Goal: Communication & Community: Share content

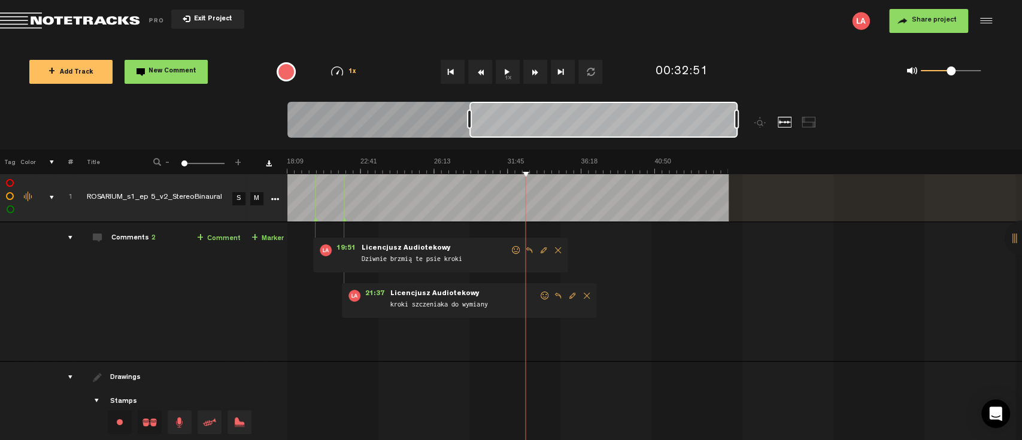
scroll to position [0, 293]
click at [506, 65] on button "1x" at bounding box center [508, 72] width 24 height 24
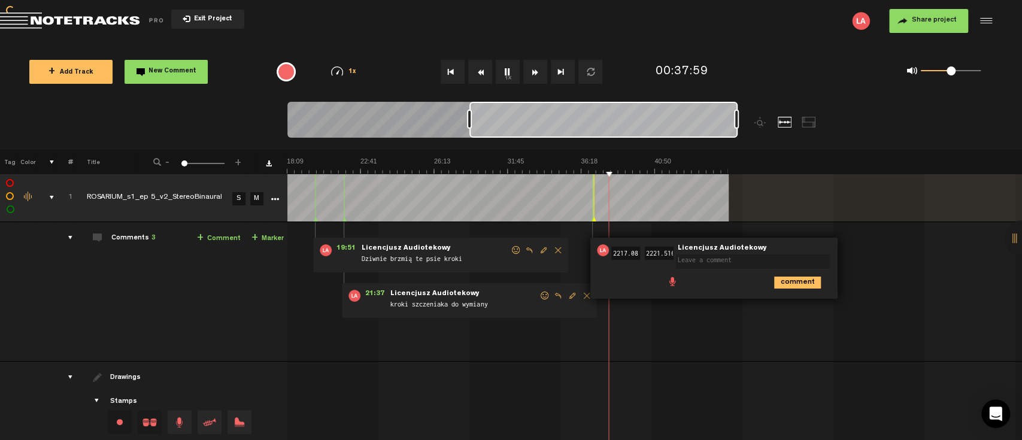
scroll to position [0, 0]
click at [795, 278] on icon "comment" at bounding box center [797, 283] width 47 height 12
click at [863, 246] on span "Delete comment" at bounding box center [866, 250] width 14 height 8
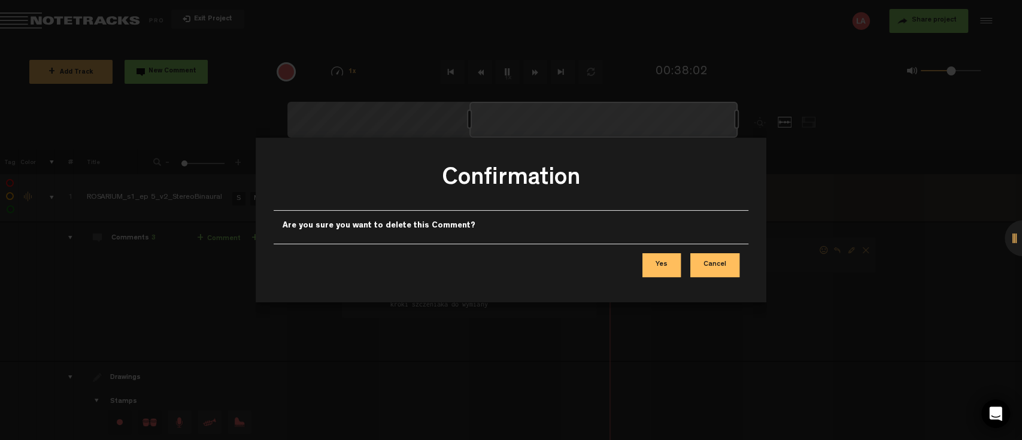
click at [671, 260] on button "Yes" at bounding box center [661, 265] width 38 height 24
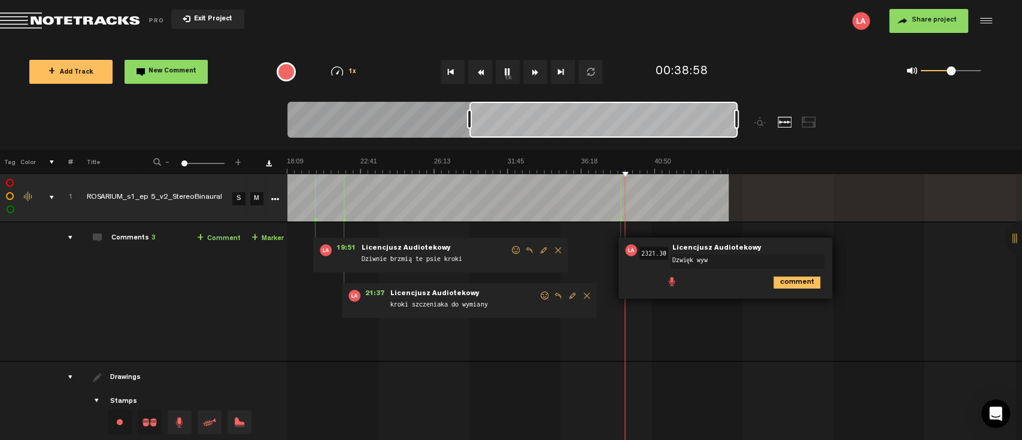
click at [685, 257] on textarea "Dzwięk wyw" at bounding box center [748, 261] width 154 height 14
click at [723, 255] on textarea "Dźwięk wyw" at bounding box center [748, 261] width 154 height 14
type textarea "Dźwięk wywalających [PERSON_NAME] zbyt nowoczesny"
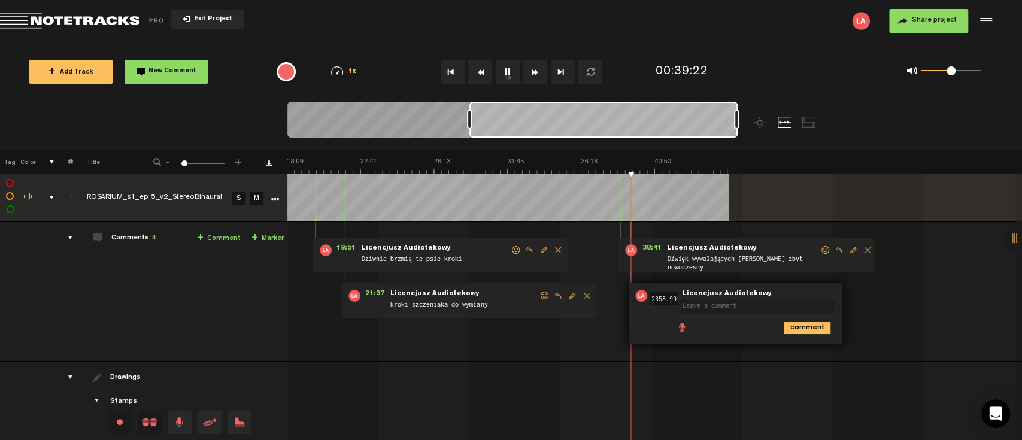
click at [717, 307] on textarea at bounding box center [758, 307] width 154 height 14
type textarea "Dźwięk włączane światła jak na statku kosmicznym"
click at [789, 330] on icon "comment" at bounding box center [807, 333] width 47 height 12
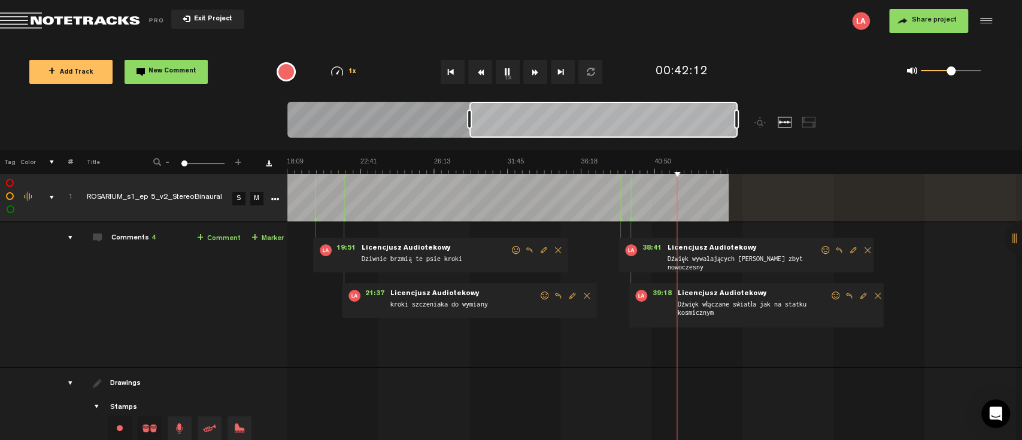
scroll to position [0, 296]
drag, startPoint x: 577, startPoint y: 119, endPoint x: 641, endPoint y: 126, distance: 63.9
click at [641, 126] on div at bounding box center [604, 120] width 267 height 36
click at [513, 68] on button "1x" at bounding box center [508, 72] width 24 height 24
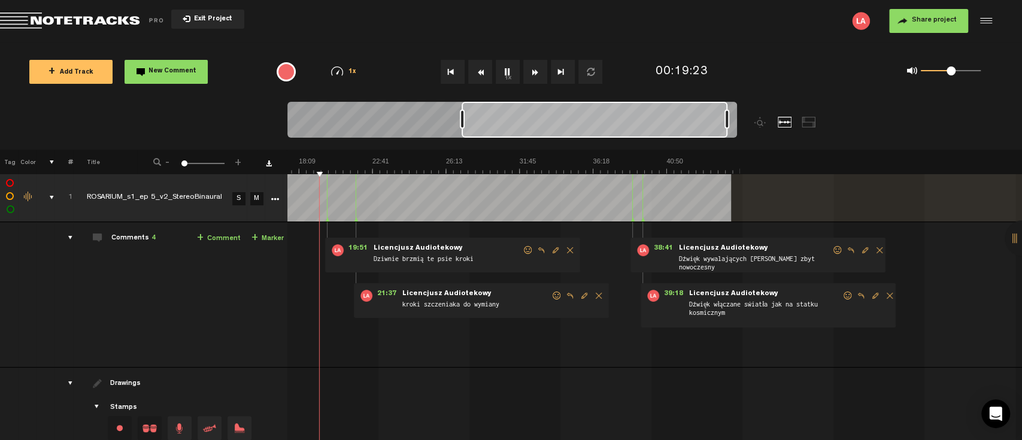
scroll to position [0, 83]
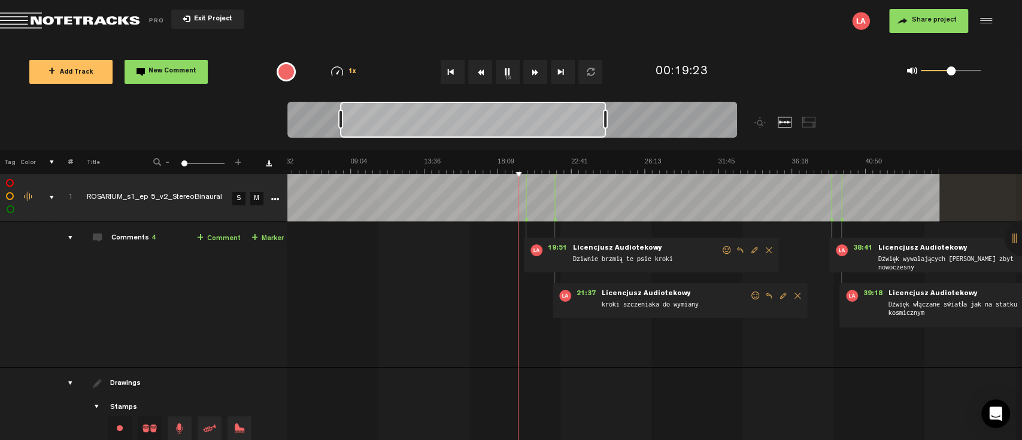
drag, startPoint x: 591, startPoint y: 119, endPoint x: 460, endPoint y: 119, distance: 130.5
click at [460, 119] on div at bounding box center [473, 120] width 266 height 36
click at [417, 168] on div "+ New drawing Tag Color # Title - 1 100 1 + 1 ROSARIUM_s1_ep 5_v2_StereoBinaura…" at bounding box center [511, 332] width 1022 height 364
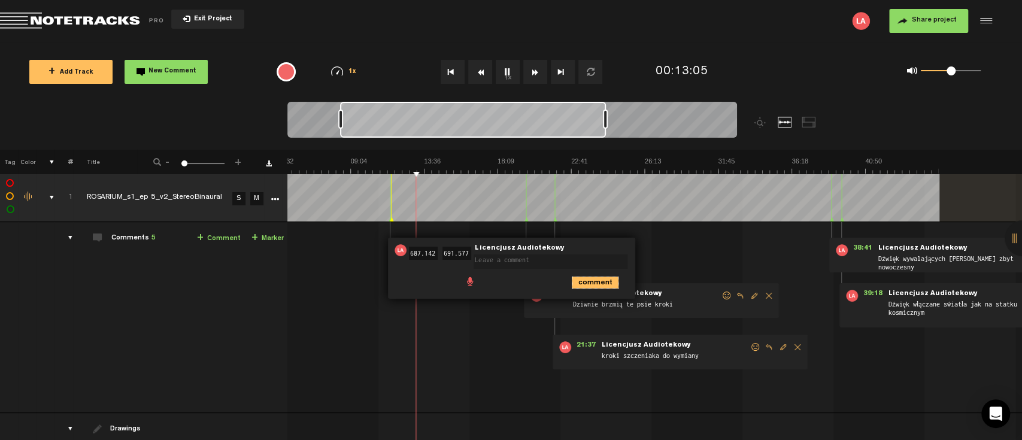
click at [591, 278] on icon "comment" at bounding box center [595, 283] width 47 height 12
click at [664, 253] on span "Delete comment" at bounding box center [663, 250] width 14 height 8
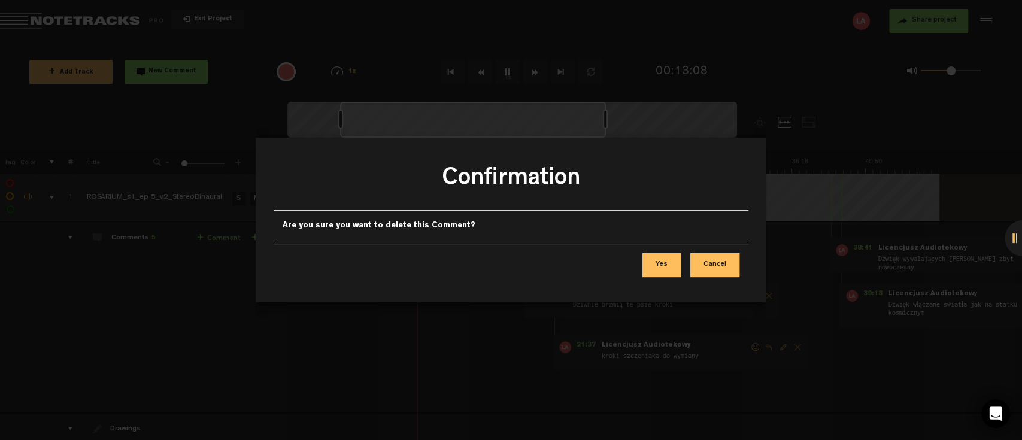
click at [663, 261] on button "Yes" at bounding box center [661, 265] width 38 height 24
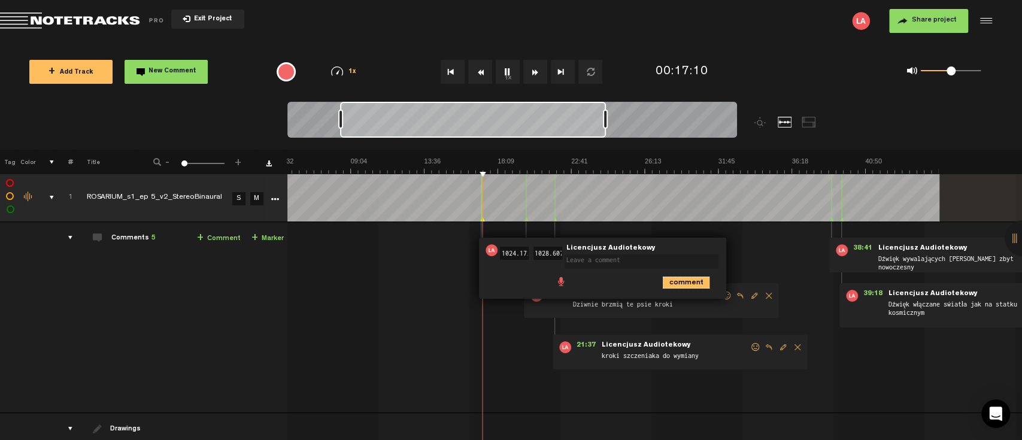
click at [686, 284] on icon "comment" at bounding box center [686, 283] width 47 height 12
click at [752, 251] on span "Delete comment" at bounding box center [754, 250] width 14 height 8
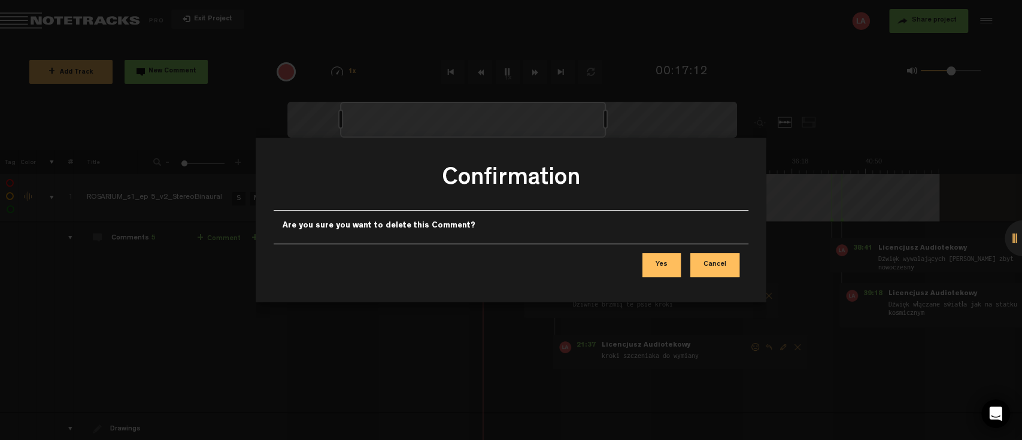
click at [663, 260] on button "Yes" at bounding box center [661, 265] width 38 height 24
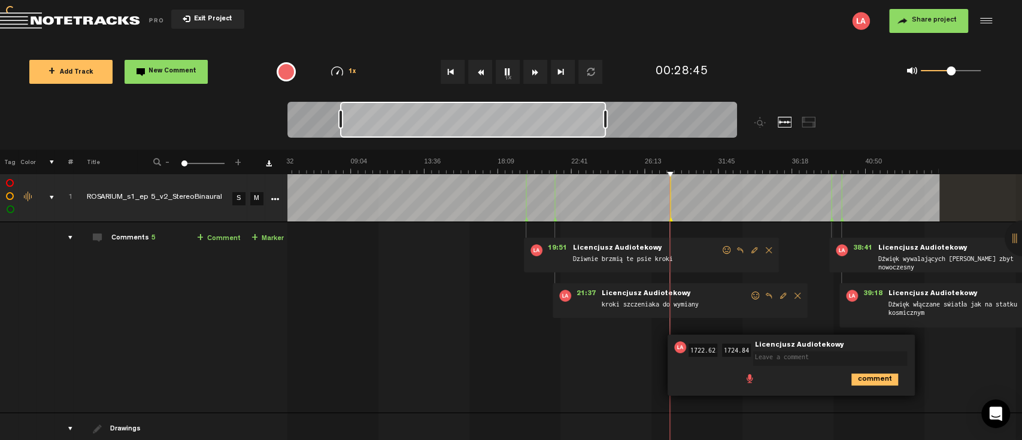
scroll to position [0, 0]
click at [896, 377] on icon "comment" at bounding box center [874, 380] width 47 height 12
click at [939, 345] on span "Delete comment" at bounding box center [943, 347] width 14 height 8
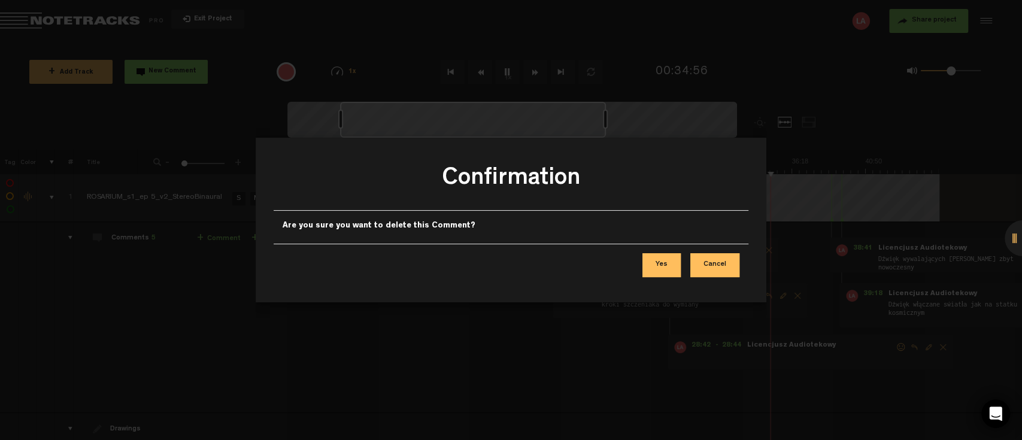
click at [668, 259] on button "Yes" at bounding box center [661, 265] width 38 height 24
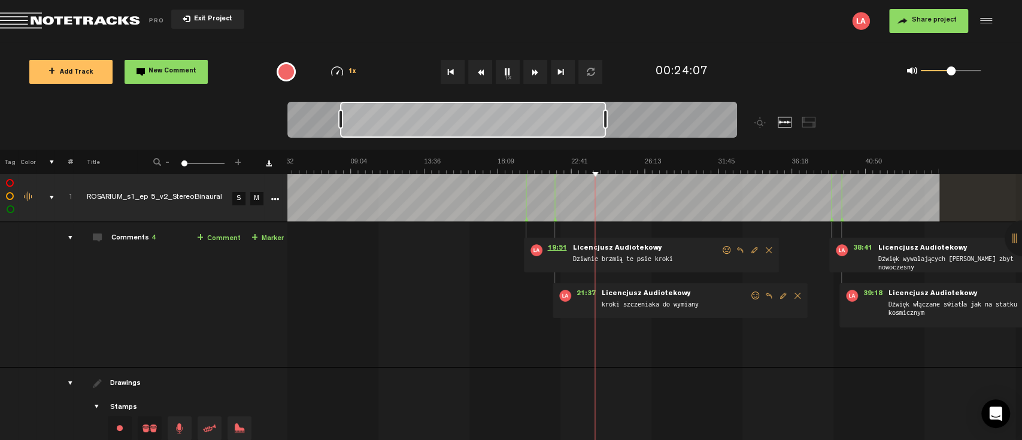
click at [557, 248] on span "19:51" at bounding box center [556, 250] width 29 height 12
click at [589, 296] on span "21:37" at bounding box center [585, 296] width 29 height 12
click at [505, 69] on button "1x" at bounding box center [508, 72] width 24 height 24
click at [953, 24] on span "Share project" at bounding box center [934, 20] width 45 height 7
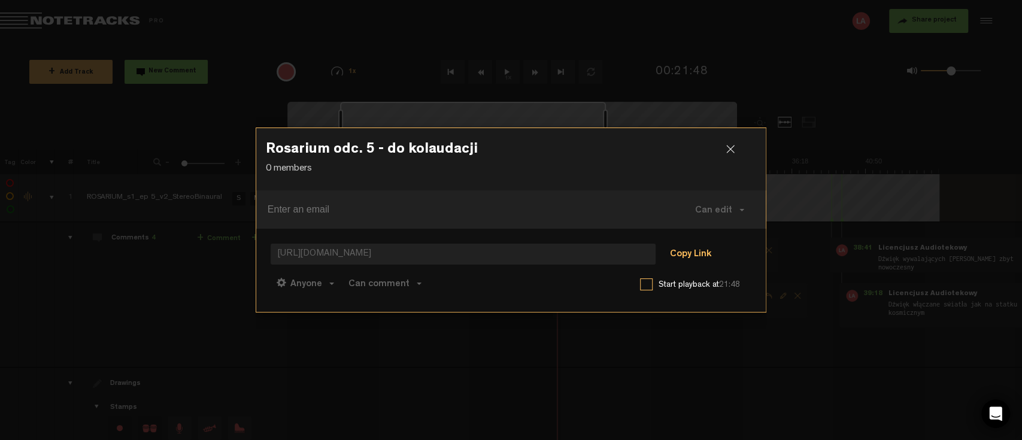
click at [685, 256] on button "Copy Link" at bounding box center [690, 255] width 65 height 24
click at [733, 148] on div at bounding box center [735, 154] width 18 height 18
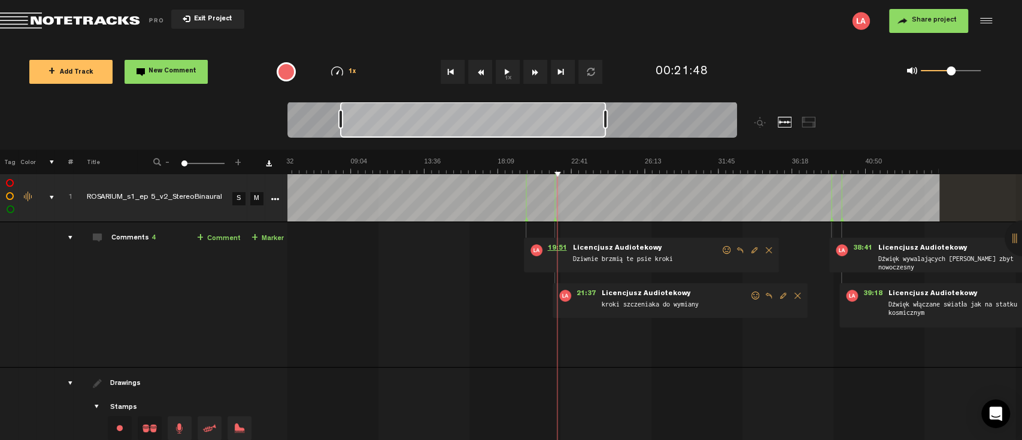
click at [560, 250] on span "19:51" at bounding box center [556, 250] width 29 height 12
click at [512, 66] on button "1x" at bounding box center [508, 72] width 24 height 24
click at [585, 293] on span "21:37" at bounding box center [585, 296] width 29 height 12
click at [639, 292] on span "Licencjusz Audiotekowy" at bounding box center [646, 294] width 92 height 8
drag, startPoint x: 786, startPoint y: 295, endPoint x: 779, endPoint y: 296, distance: 7.4
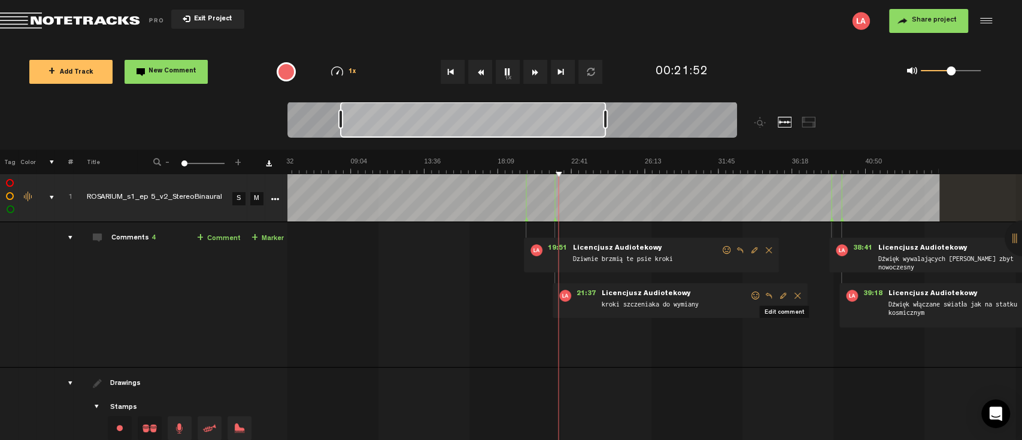
click at [779, 296] on span "Edit comment" at bounding box center [783, 296] width 14 height 8
type textarea "kroki szczeniaka do wymiany i sikanie też"
click at [721, 323] on icon "comment" at bounding box center [731, 328] width 47 height 12
click at [510, 71] on button "1x" at bounding box center [508, 72] width 24 height 24
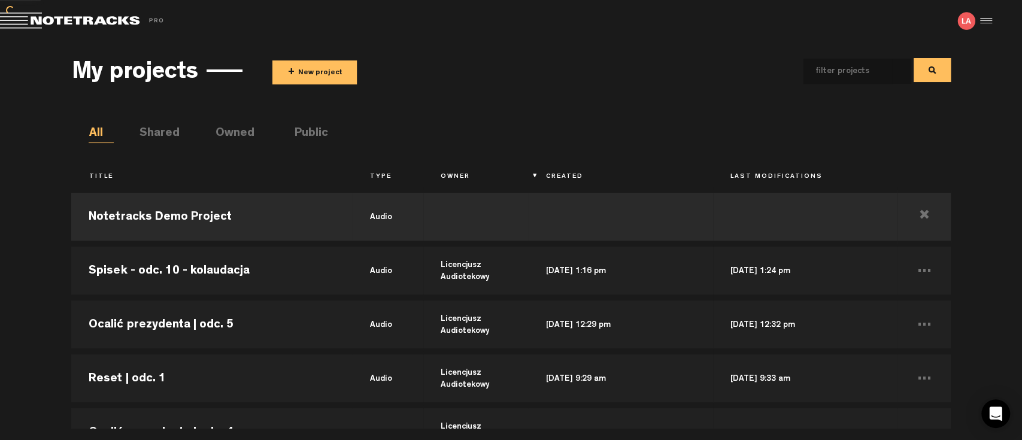
click at [318, 69] on button "+ New project" at bounding box center [314, 72] width 84 height 24
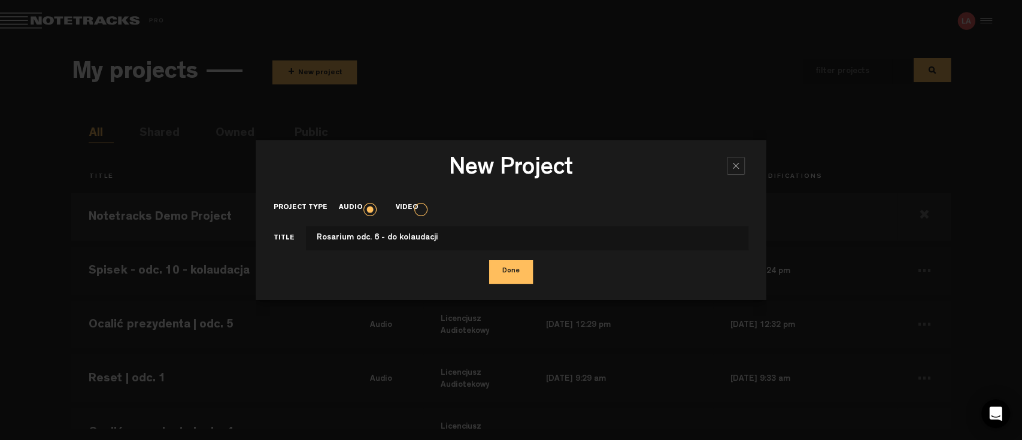
type input "Rosarium odc. 6 - do kolaudacji"
click at [517, 270] on button "Done" at bounding box center [511, 272] width 44 height 24
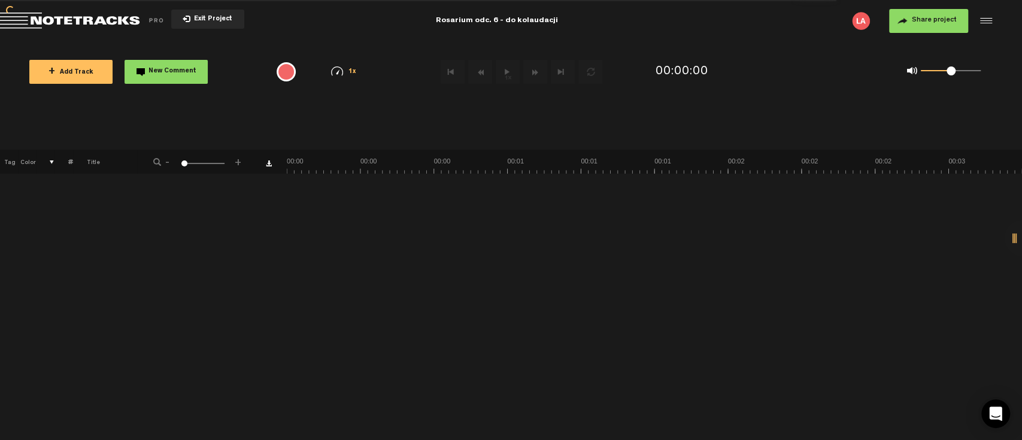
click at [308, 64] on div "1x 0.25x 0.5x 0.75x 1x 1.25x 1.5x 1.75x 2x" at bounding box center [344, 71] width 74 height 28
click at [57, 70] on span "+ Add Track" at bounding box center [70, 72] width 45 height 7
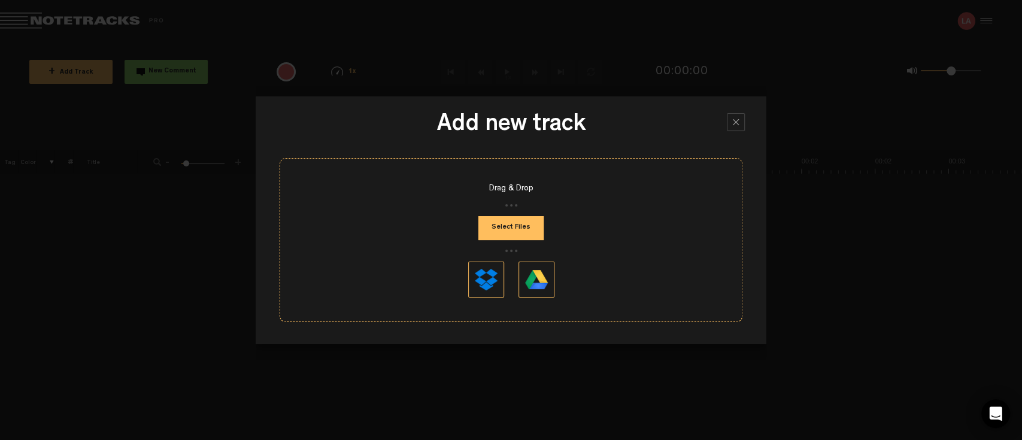
click at [516, 187] on div "Drag & Drop" at bounding box center [511, 189] width 462 height 12
click at [514, 229] on button "Select Files" at bounding box center [510, 228] width 65 height 24
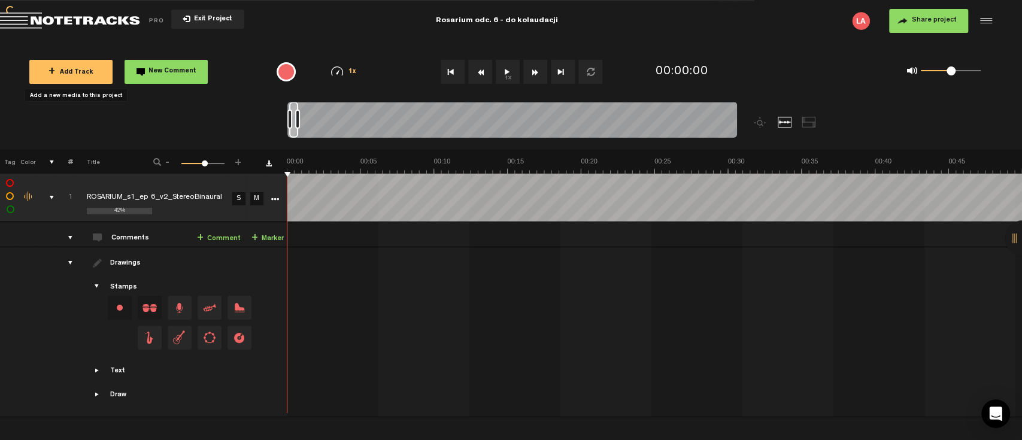
click at [508, 71] on button "1x" at bounding box center [508, 72] width 24 height 24
click at [988, 17] on div at bounding box center [984, 21] width 18 height 18
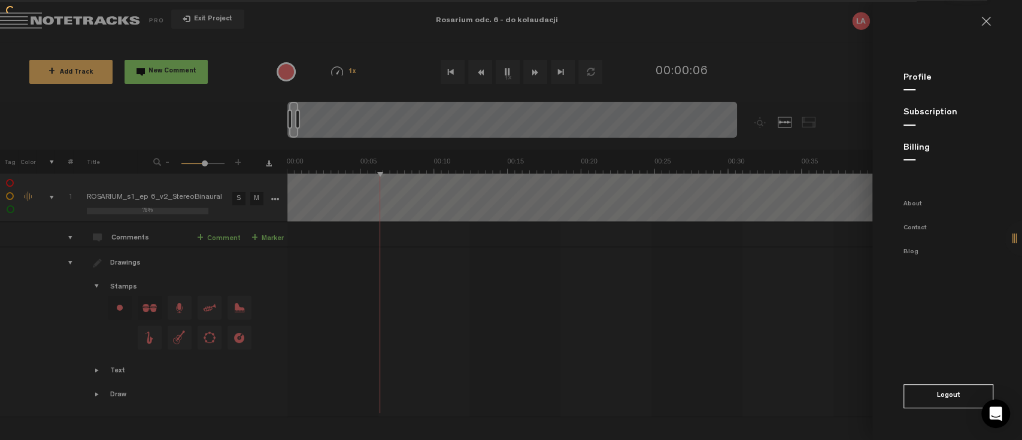
click at [987, 25] on link at bounding box center [990, 22] width 19 height 10
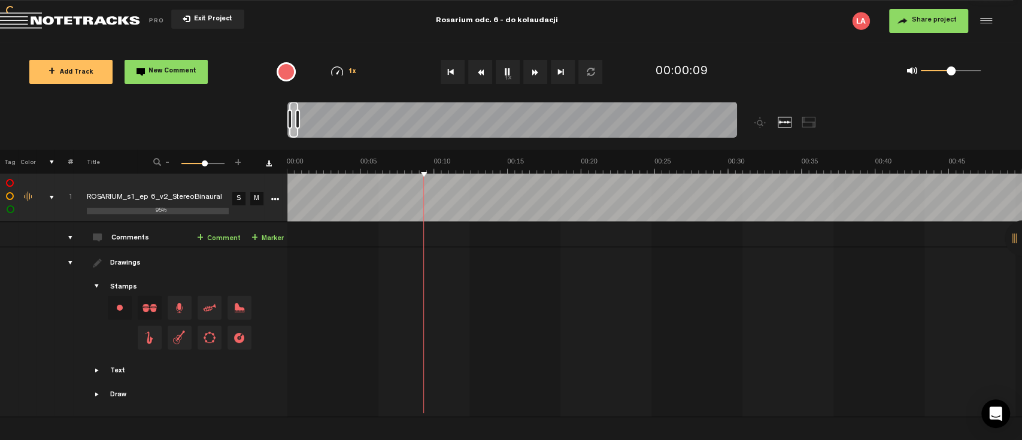
click at [945, 21] on span "Share project" at bounding box center [934, 20] width 45 height 7
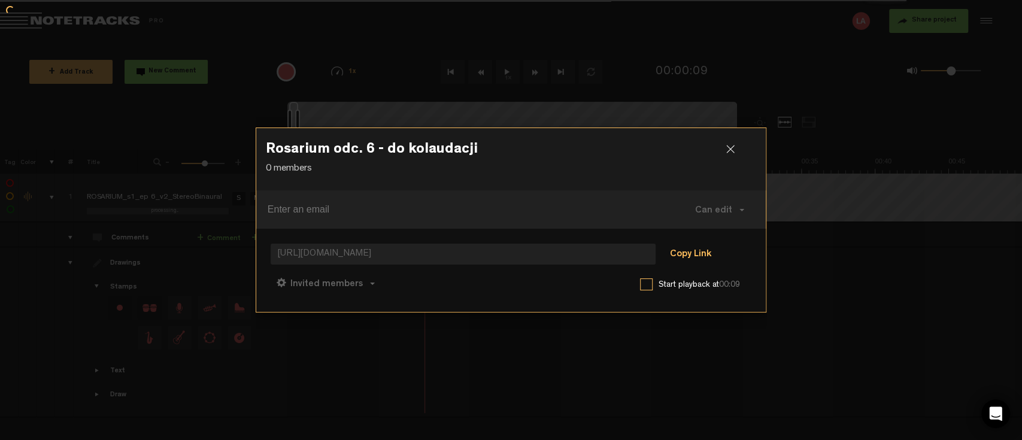
click at [687, 261] on button "Copy Link" at bounding box center [690, 255] width 65 height 24
click at [737, 148] on div at bounding box center [735, 154] width 18 height 18
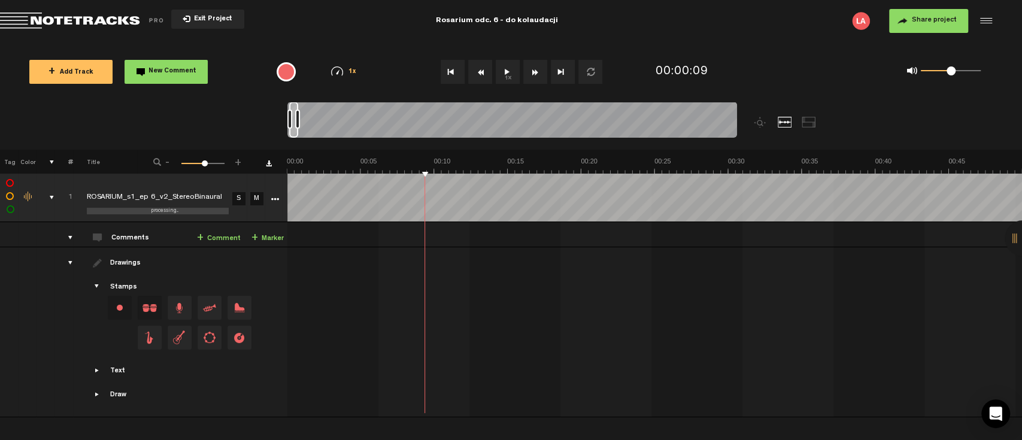
click at [506, 72] on button "1x" at bounding box center [508, 72] width 24 height 24
click at [505, 74] on button "1x" at bounding box center [508, 72] width 24 height 24
